Goal: Transaction & Acquisition: Purchase product/service

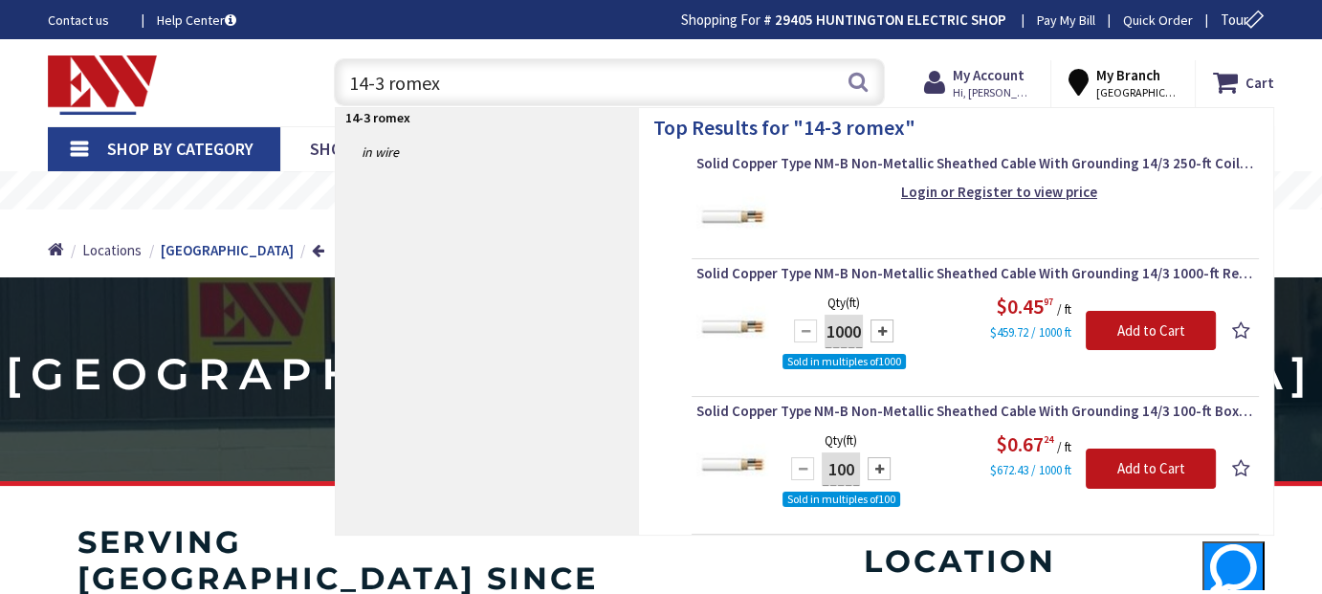
type input "14-3 romex"
click at [936, 24] on strong "29405 HUNTINGTON ELECTRIC SHOP" at bounding box center [891, 20] width 232 height 18
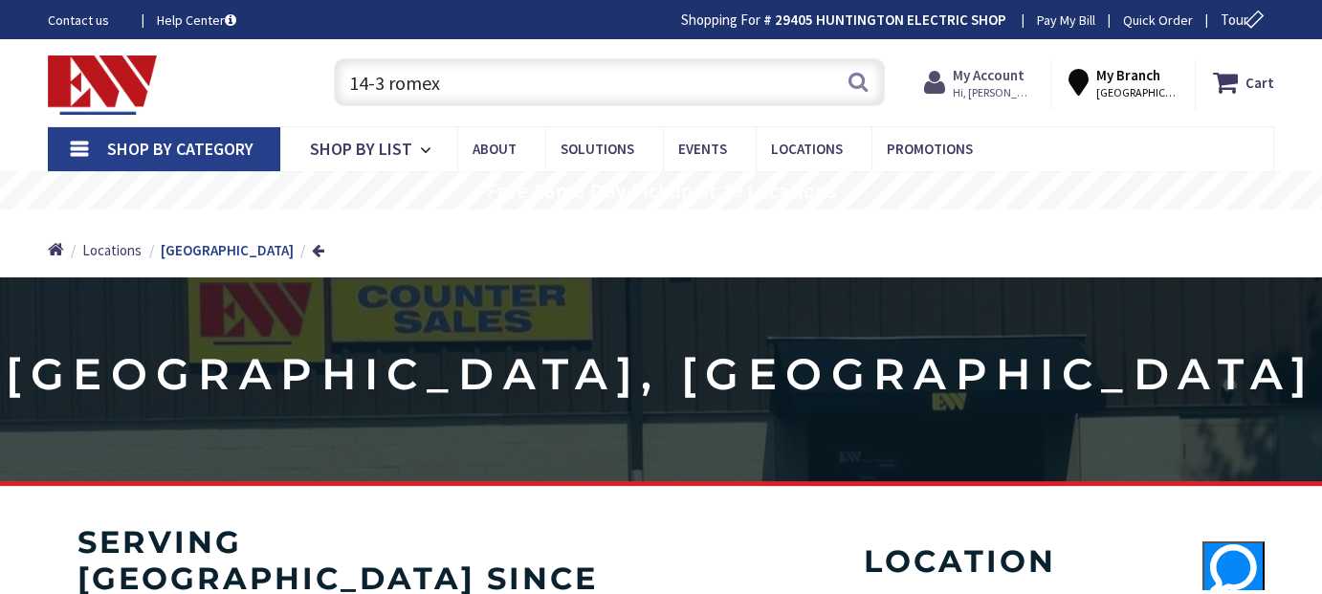
click at [1009, 87] on span "Hi, [PERSON_NAME]" at bounding box center [993, 92] width 81 height 15
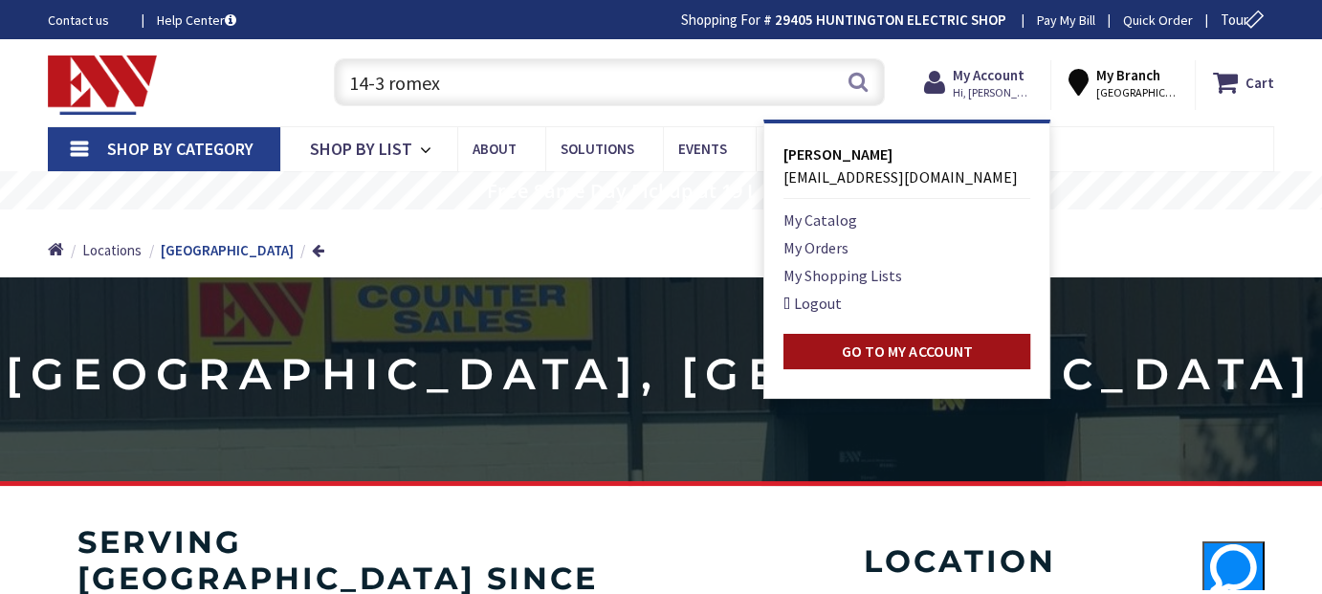
click at [954, 358] on strong "Go to My Account" at bounding box center [907, 351] width 130 height 19
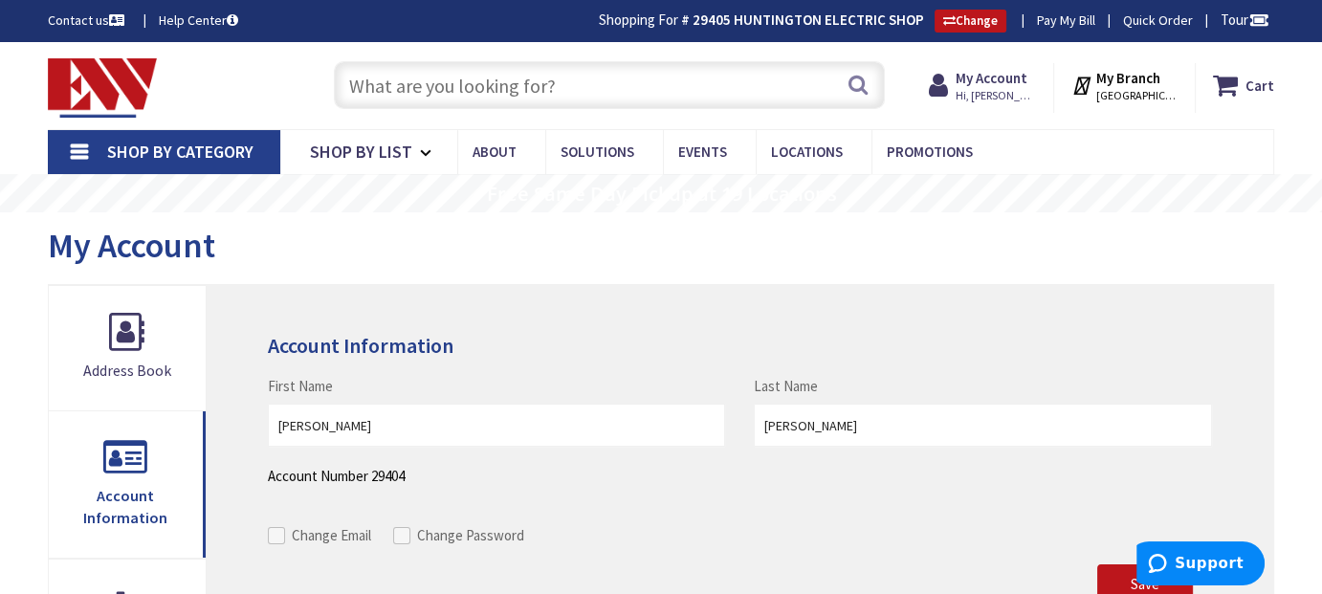
click at [474, 90] on input "text" at bounding box center [610, 85] width 552 height 48
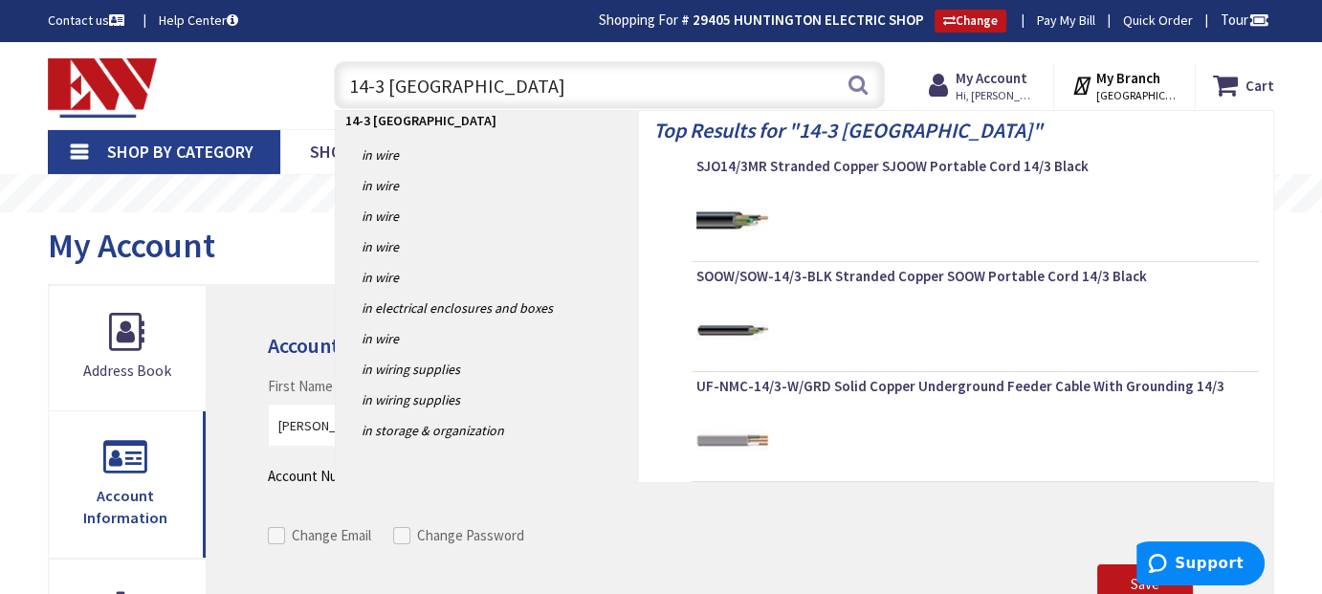
type input "14-3 romex"
